Goal: Task Accomplishment & Management: Use online tool/utility

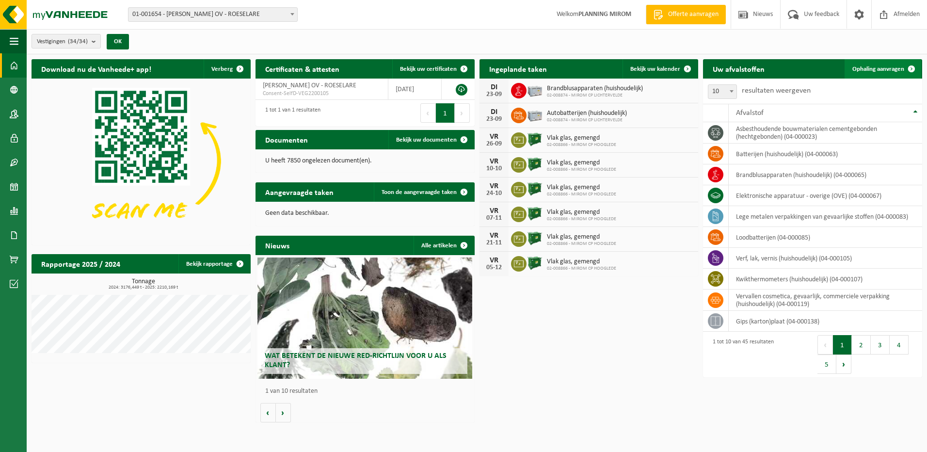
click at [882, 71] on span "Ophaling aanvragen" at bounding box center [878, 69] width 52 height 6
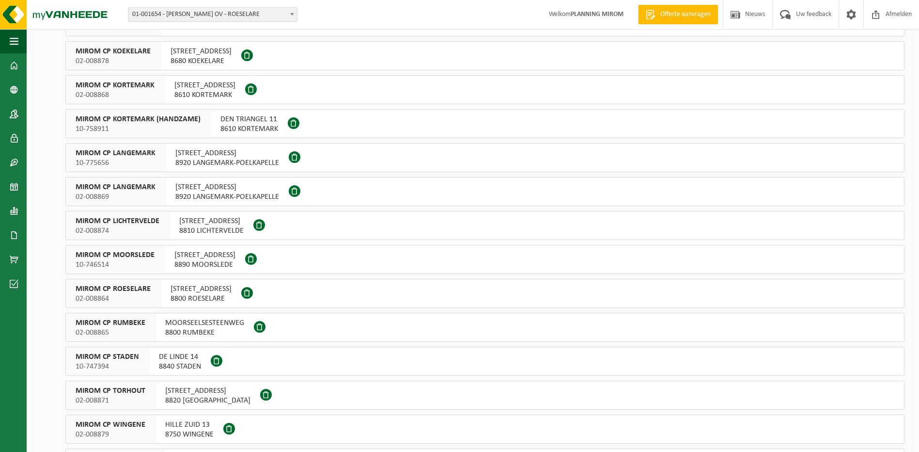
scroll to position [388, 0]
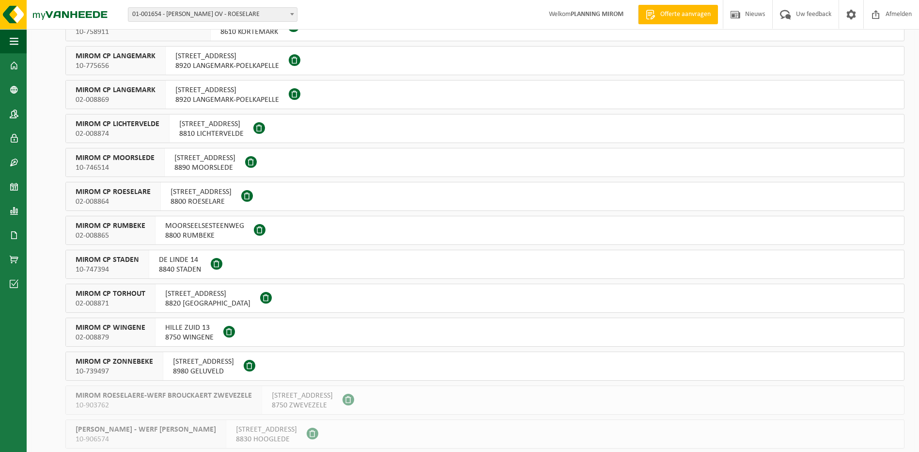
click at [220, 192] on span "OOSTNIEUWKERKSESTEENWEG 121" at bounding box center [201, 192] width 61 height 10
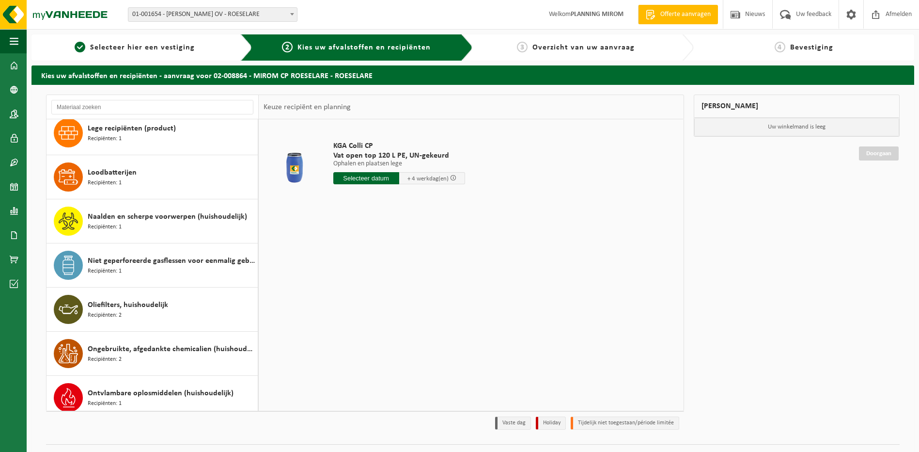
scroll to position [630, 0]
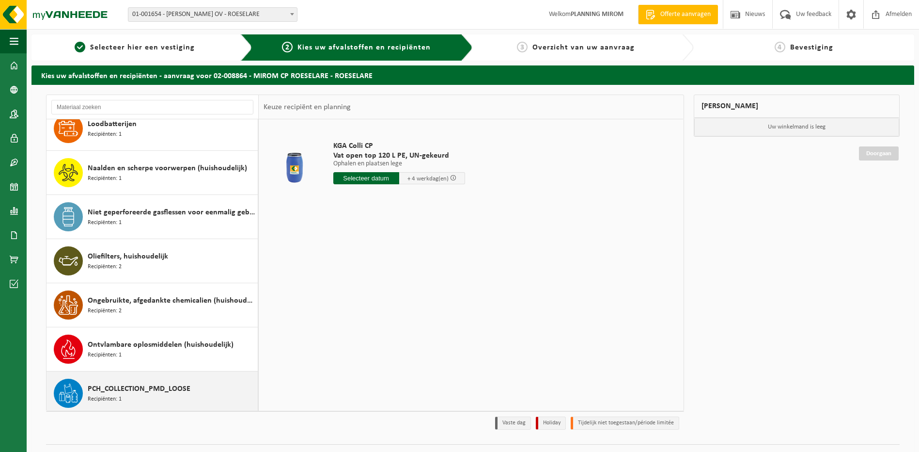
click at [135, 388] on span "PCH_COLLECTION_PMD_LOOSE" at bounding box center [139, 389] width 103 height 12
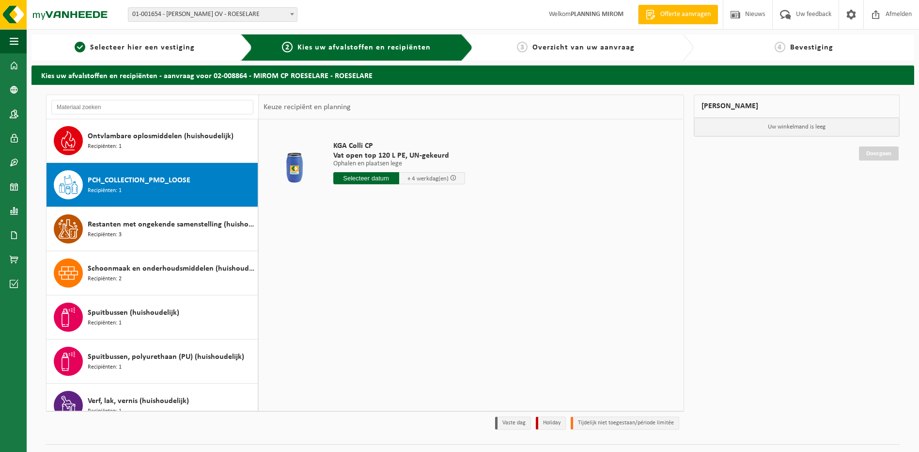
scroll to position [882, 0]
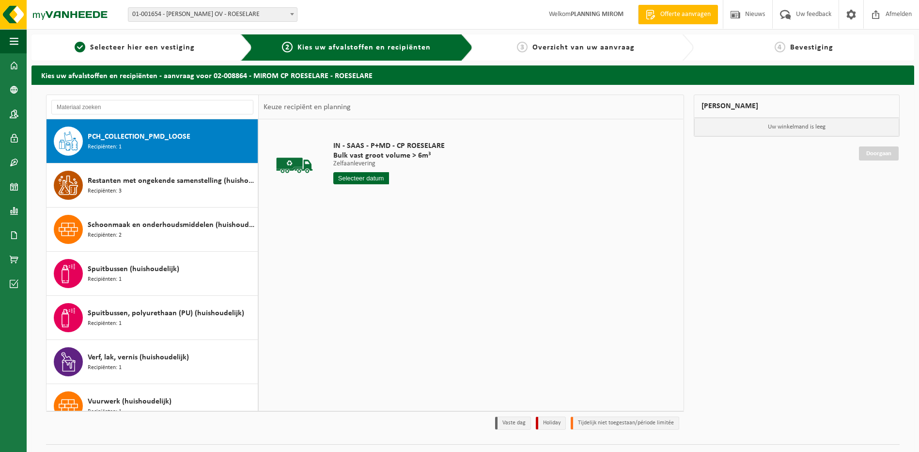
click at [363, 179] on input "text" at bounding box center [361, 178] width 56 height 12
click at [348, 279] on div "22" at bounding box center [342, 280] width 17 height 16
type input "Van 2025-09-22"
click at [361, 213] on button "In winkelmand" at bounding box center [360, 215] width 53 height 16
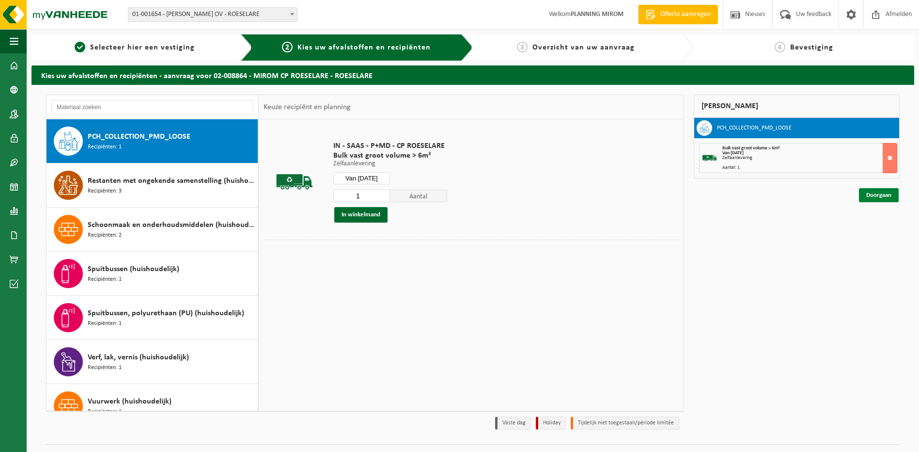
click at [884, 191] on link "Doorgaan" at bounding box center [879, 195] width 40 height 14
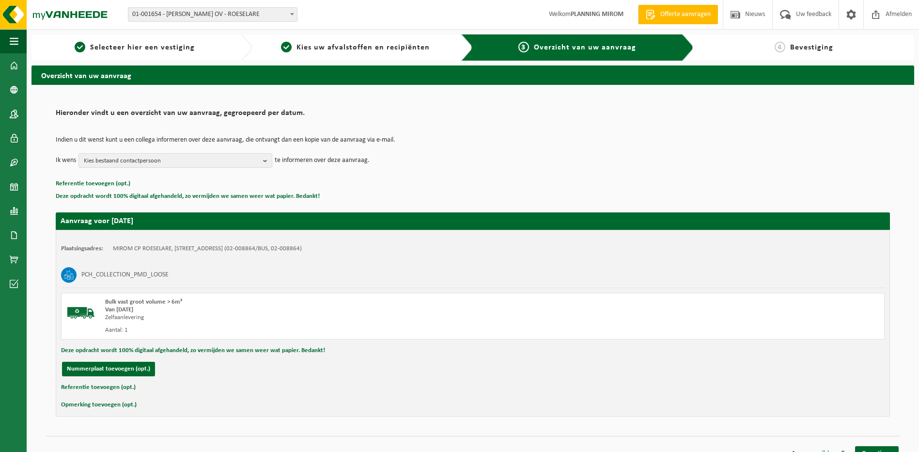
scroll to position [14, 0]
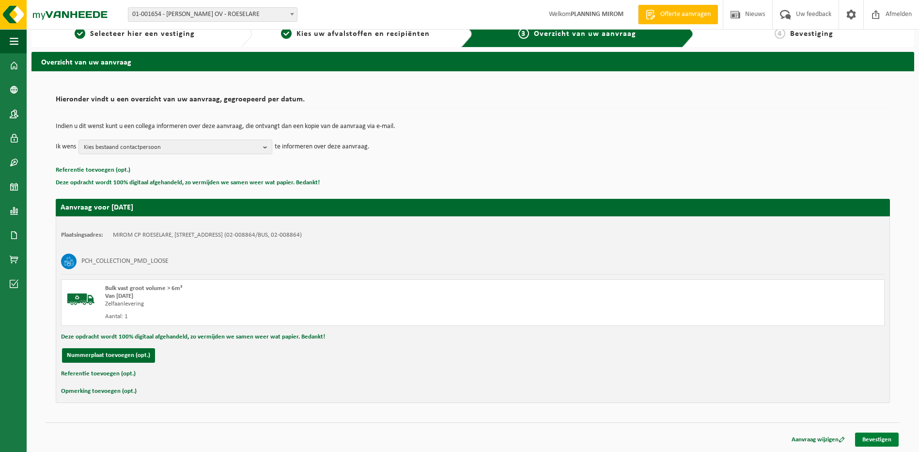
click at [880, 438] on link "Bevestigen" at bounding box center [877, 439] width 44 height 14
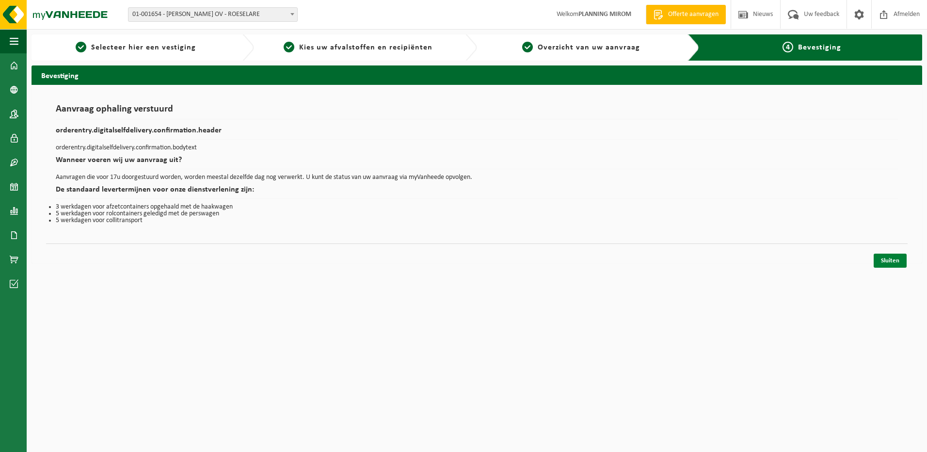
click at [888, 263] on link "Sluiten" at bounding box center [889, 260] width 33 height 14
